Goal: Task Accomplishment & Management: Manage account settings

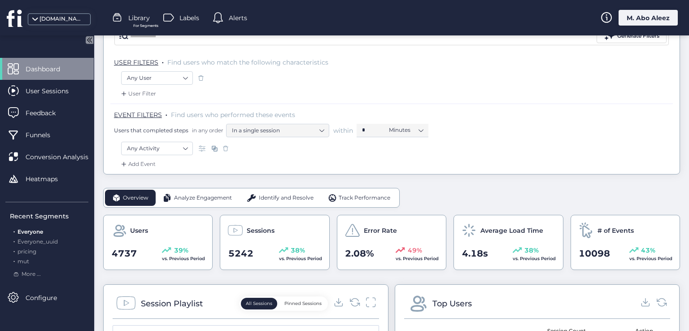
scroll to position [90, 0]
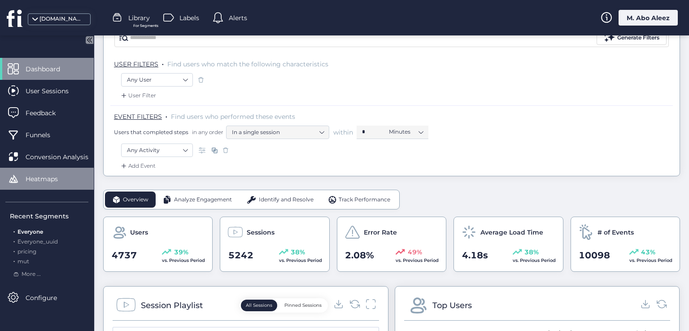
click at [64, 182] on span "Heatmaps" at bounding box center [49, 179] width 46 height 10
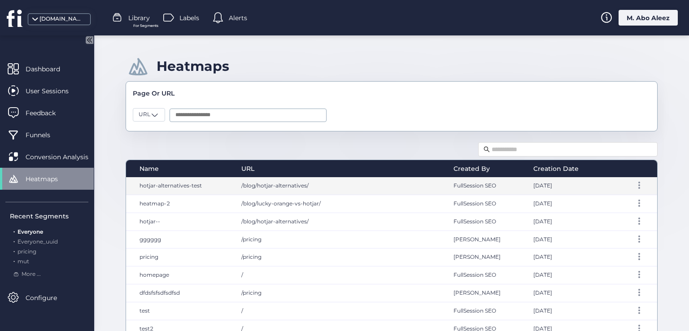
click at [275, 186] on span "/blog/hotjar-alternatives/" at bounding box center [274, 185] width 67 height 7
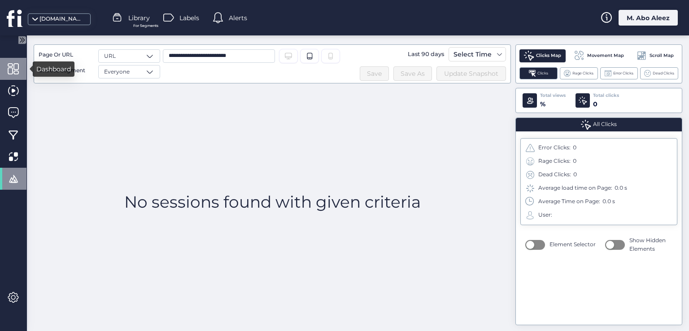
click at [22, 73] on div at bounding box center [13, 69] width 26 height 22
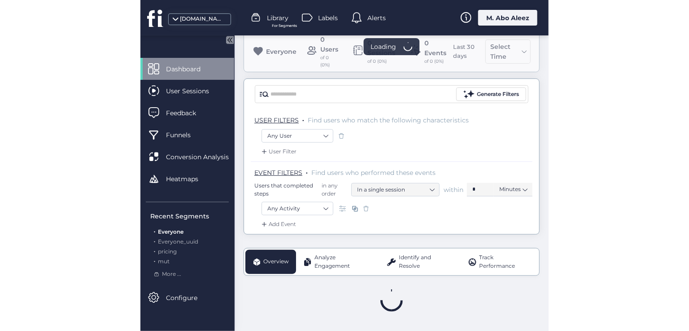
scroll to position [23, 0]
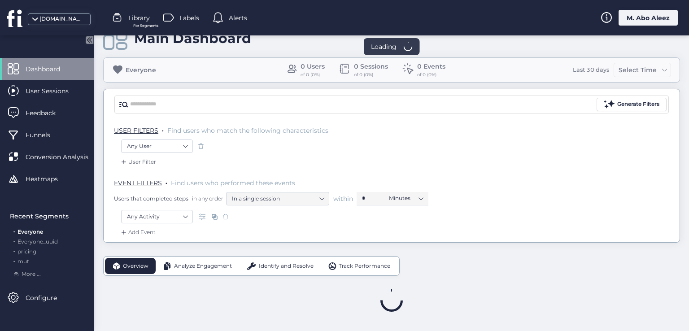
click at [408, 10] on div "M. Abo Aleez" at bounding box center [648, 18] width 59 height 16
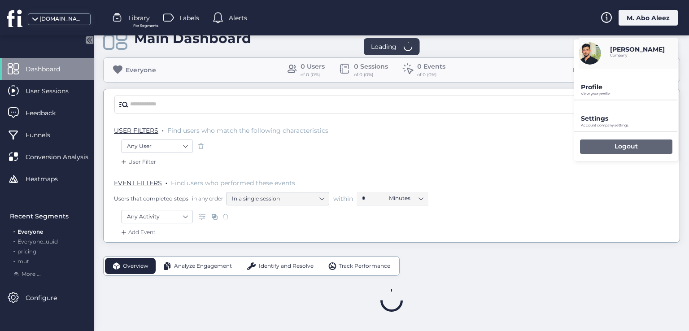
click at [408, 143] on div "Logout" at bounding box center [626, 147] width 92 height 14
